Goal: Task Accomplishment & Management: Use online tool/utility

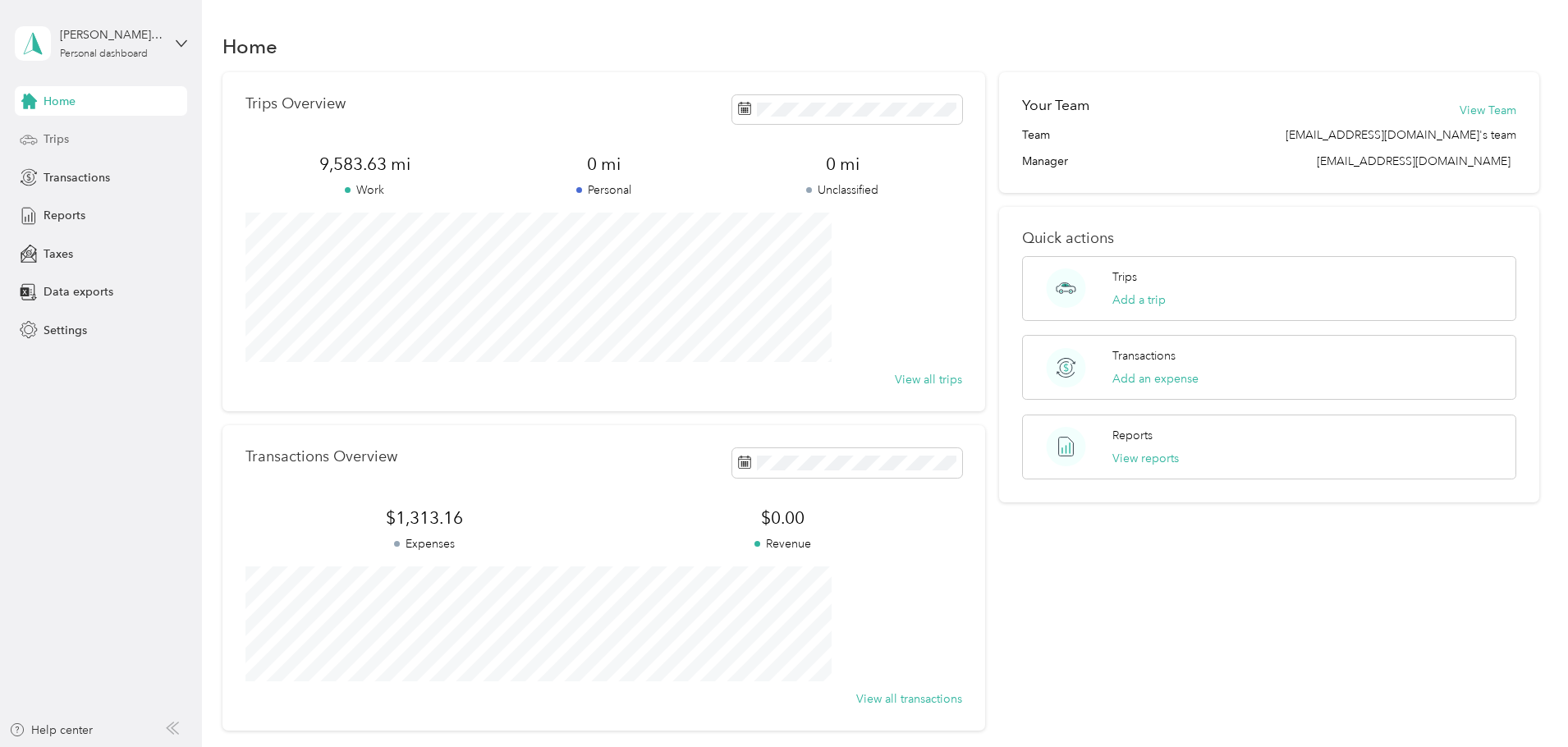
click at [71, 139] on div "Trips" at bounding box center [101, 140] width 172 height 30
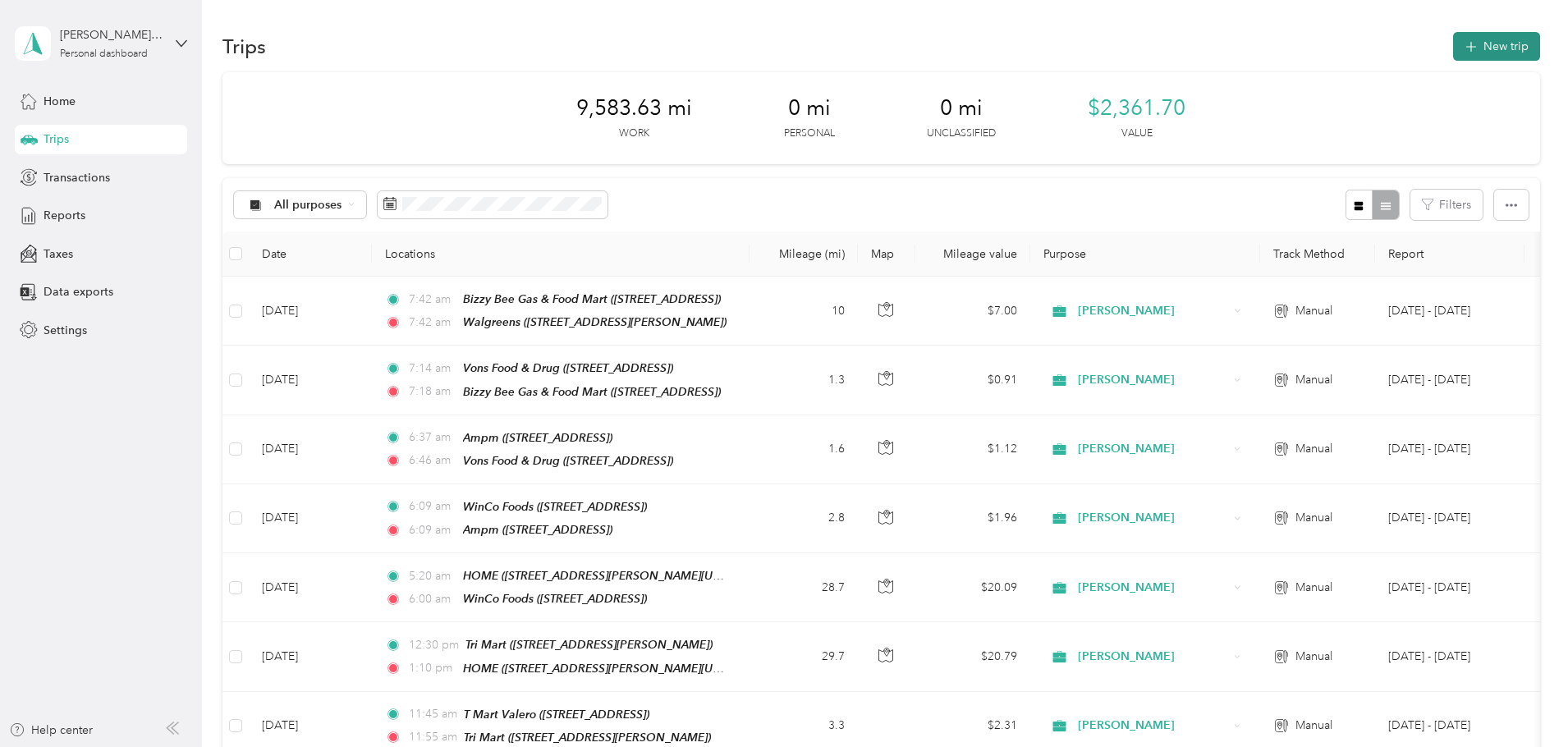
click at [1453, 51] on button "New trip" at bounding box center [1496, 46] width 87 height 29
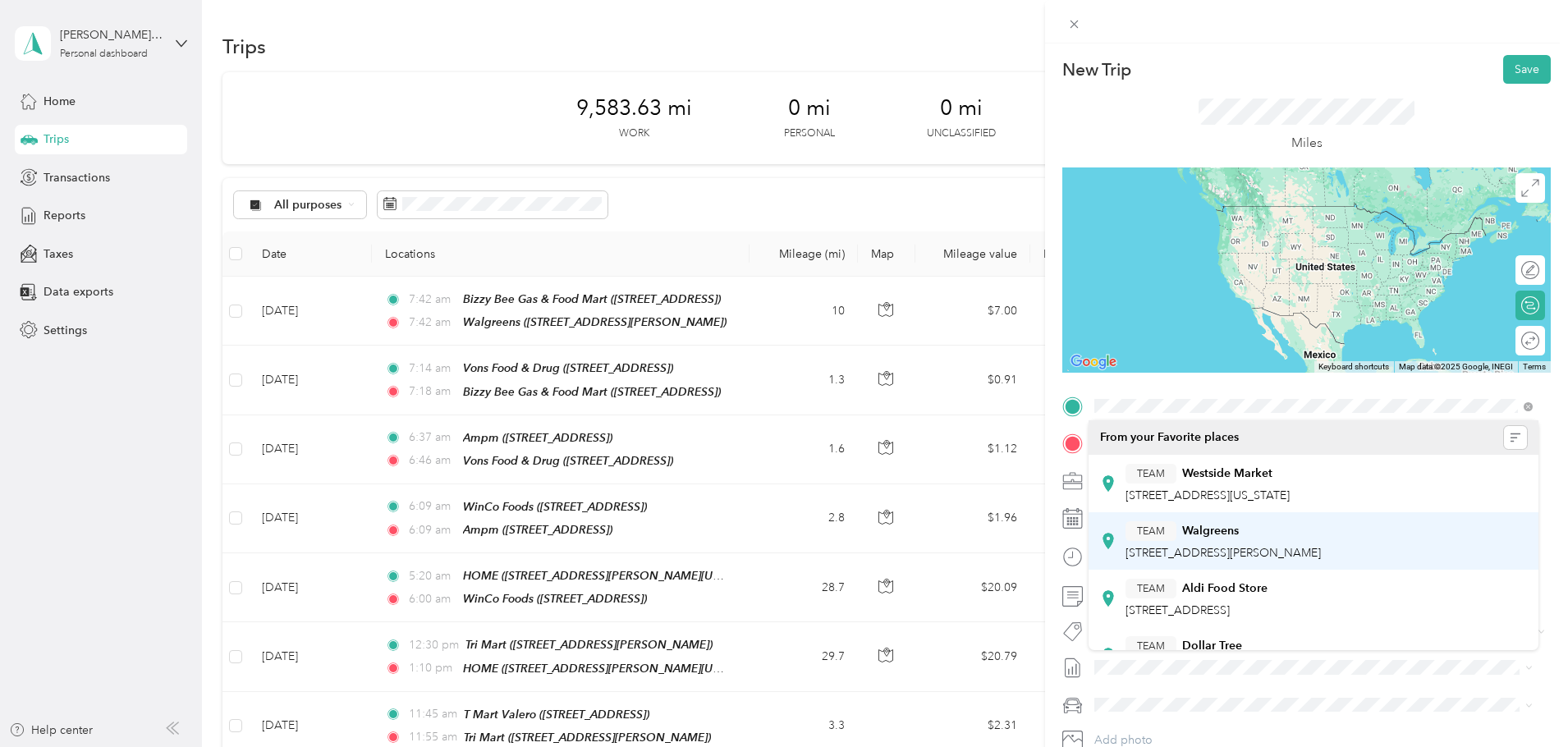
click at [1210, 539] on div "TEAM Walgreens" at bounding box center [1223, 531] width 195 height 21
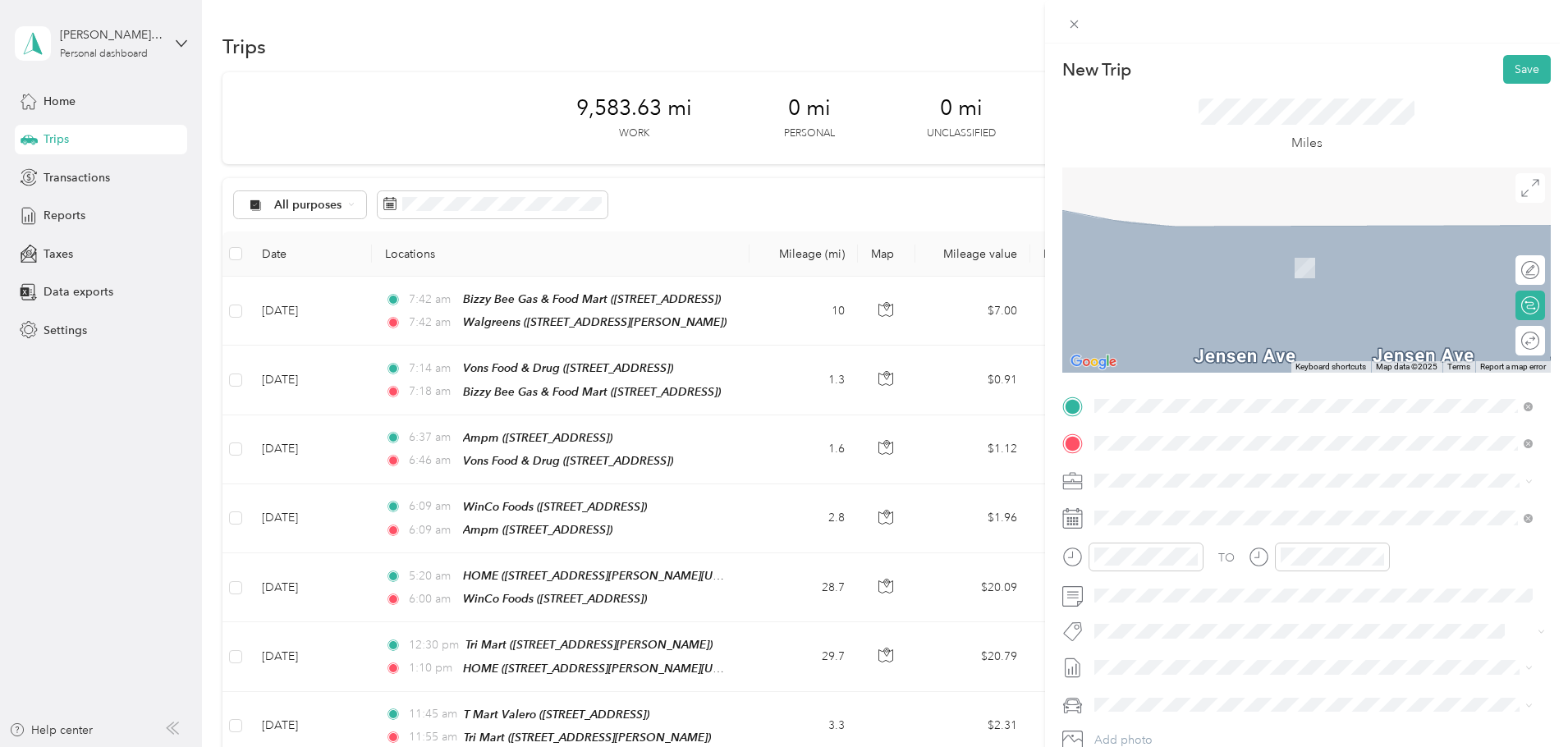
click at [1199, 515] on div "HOME [STREET_ADDRESS][PERSON_NAME][US_STATE]" at bounding box center [1253, 517] width 255 height 35
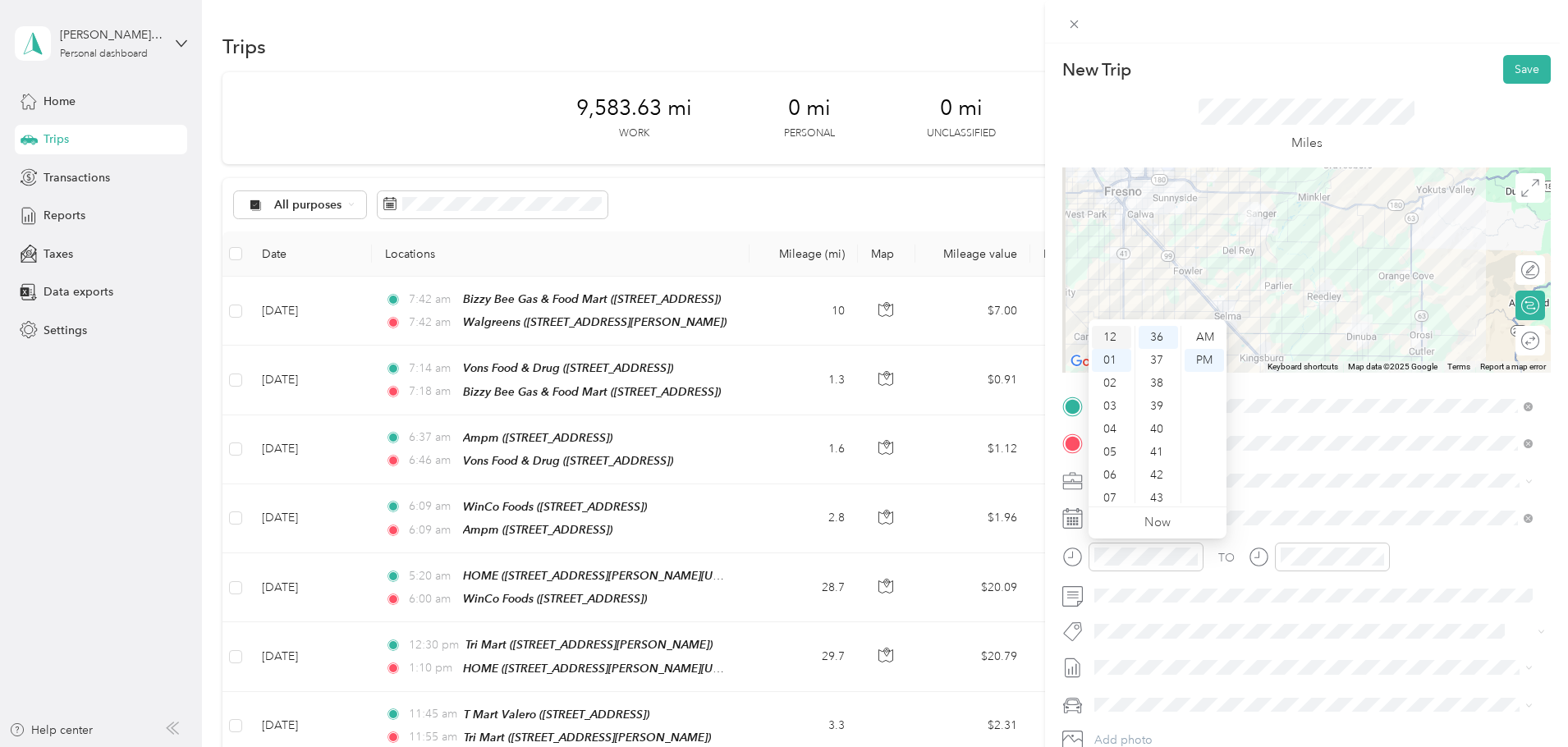
click at [1115, 335] on div "12" at bounding box center [1112, 337] width 39 height 23
click at [1163, 446] on div "30" at bounding box center [1158, 445] width 39 height 23
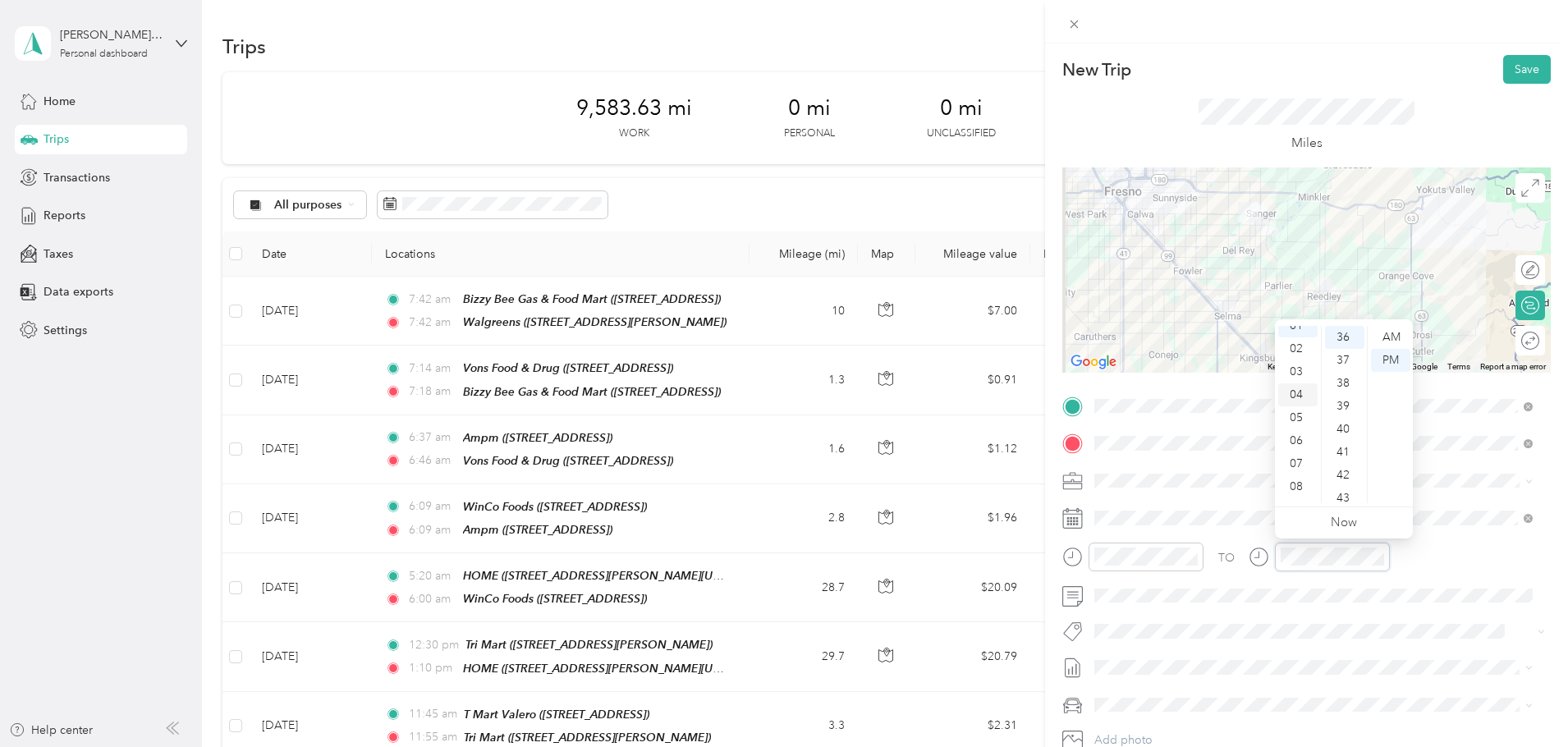
scroll to position [0, 0]
click at [1300, 335] on div "12" at bounding box center [1298, 337] width 39 height 23
click at [1307, 337] on div "12" at bounding box center [1298, 337] width 39 height 23
click at [1339, 401] on div "55" at bounding box center [1345, 399] width 39 height 23
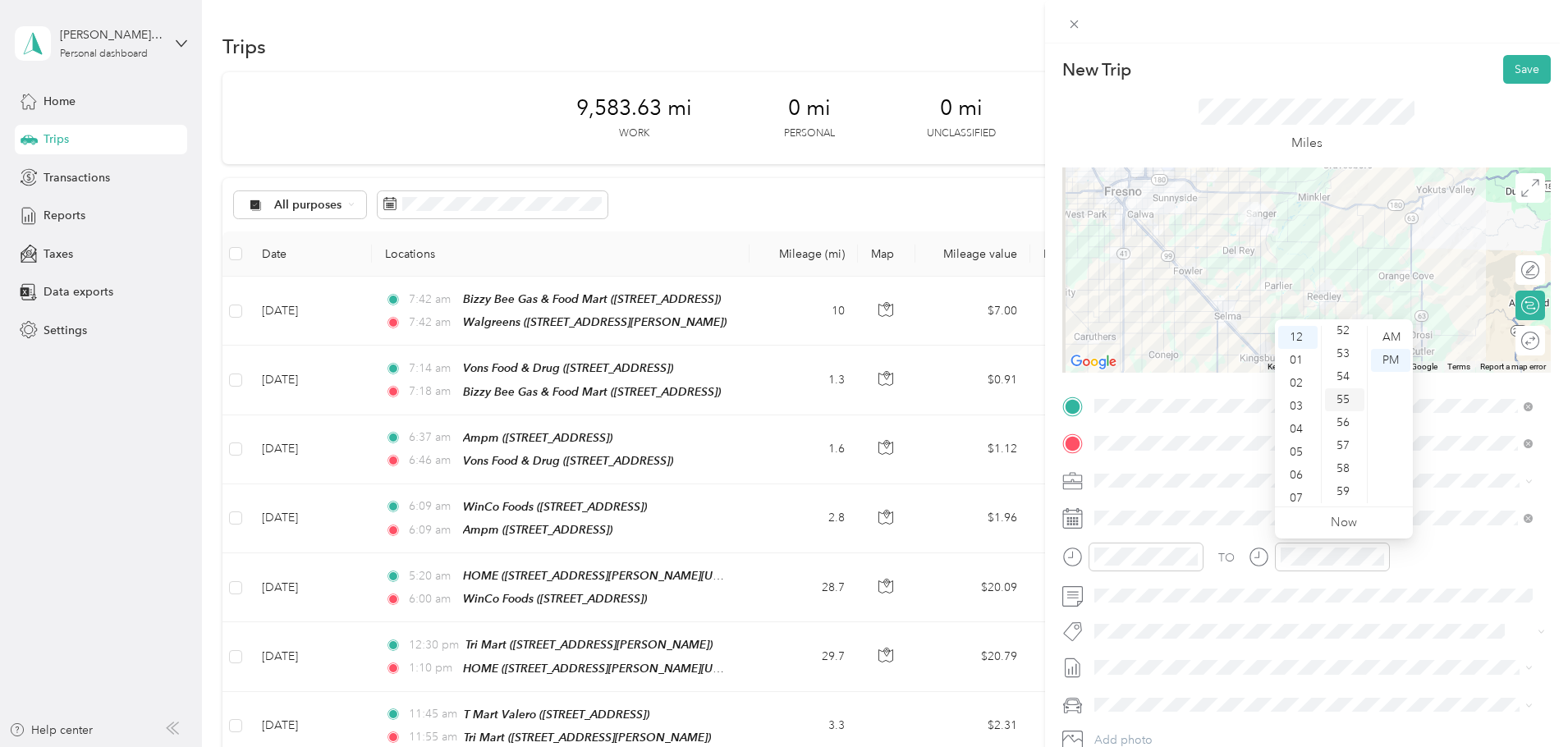
click at [1345, 405] on div "55" at bounding box center [1345, 399] width 39 height 23
click at [1516, 63] on button "Save" at bounding box center [1527, 69] width 48 height 29
